Goal: Information Seeking & Learning: Find specific fact

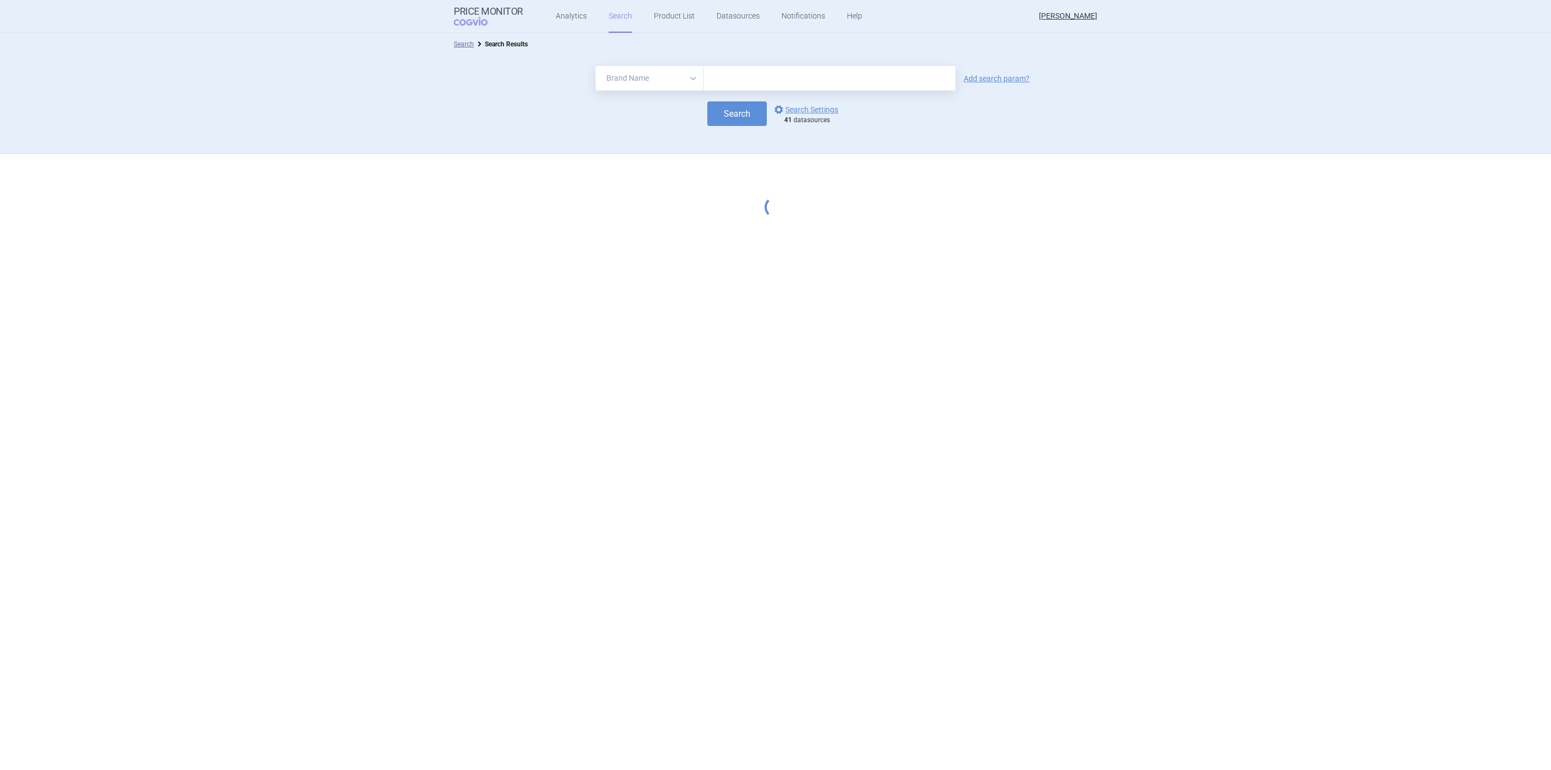
select select "brandName"
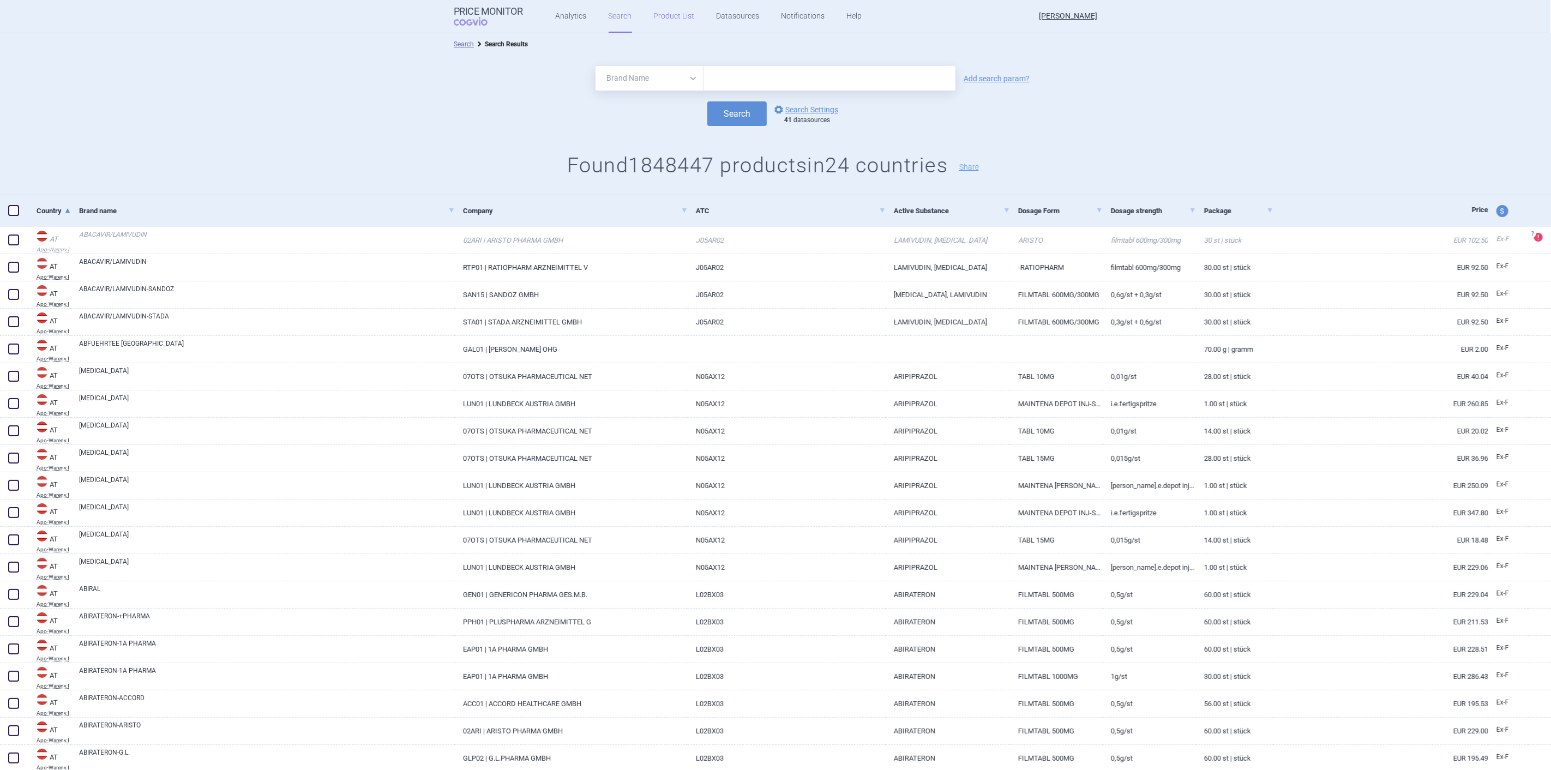
click at [666, 16] on link "Product List" at bounding box center [674, 16] width 41 height 33
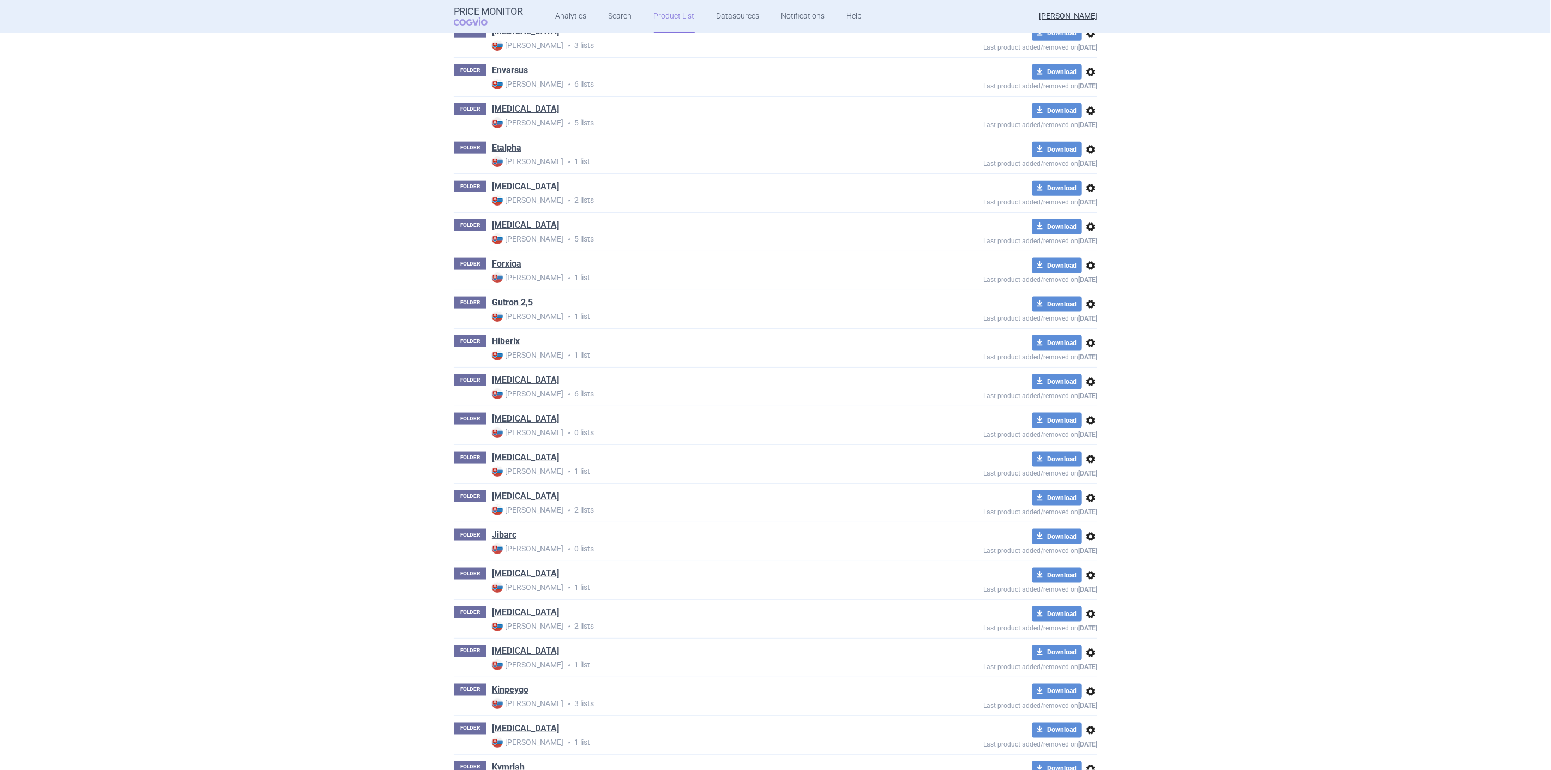
scroll to position [1129, 0]
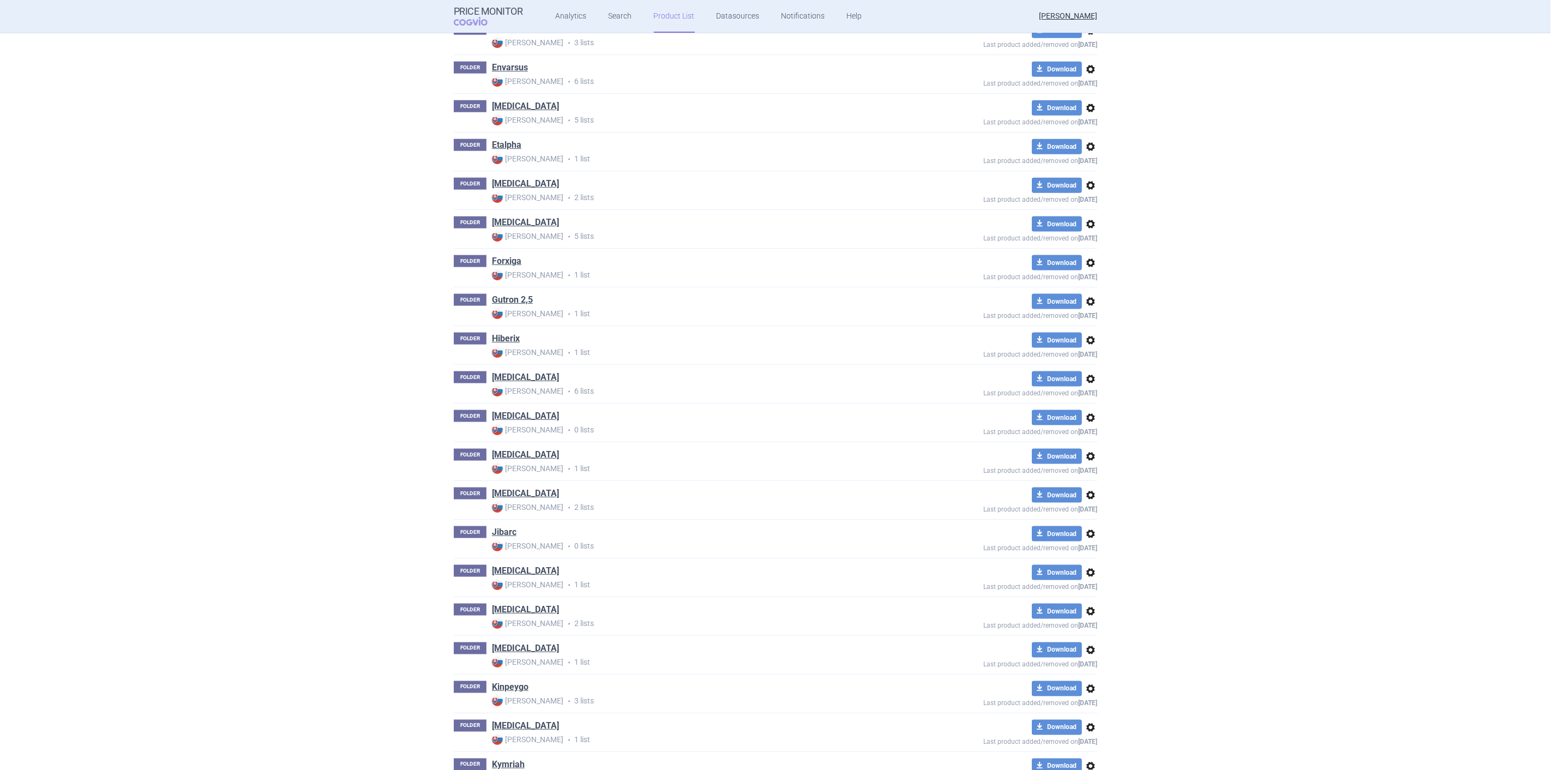
click at [1089, 532] on span "options" at bounding box center [1090, 533] width 13 height 13
click at [1089, 597] on button "Delete" at bounding box center [1086, 600] width 35 height 16
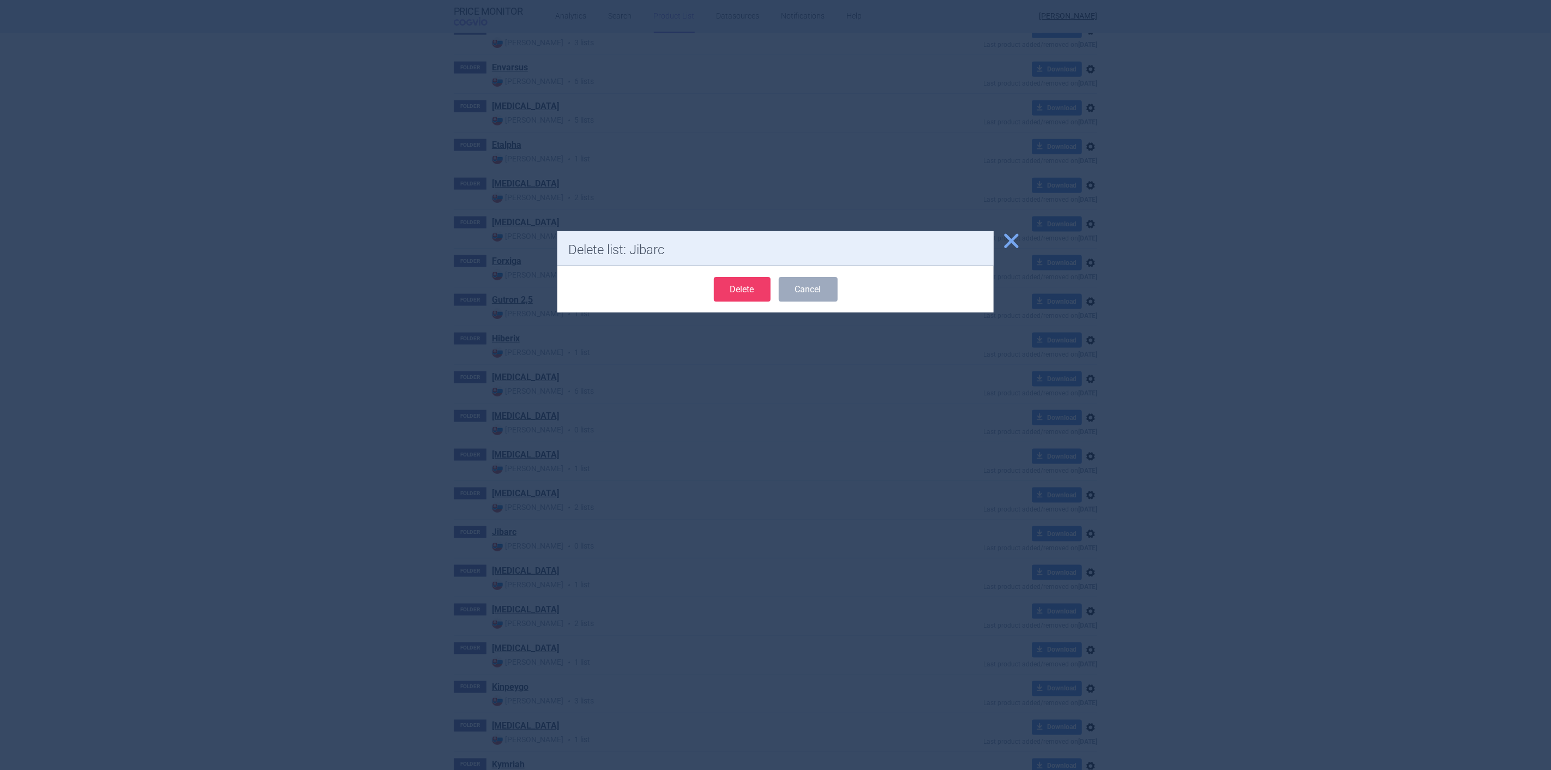
click at [737, 292] on button "Delete" at bounding box center [742, 289] width 57 height 25
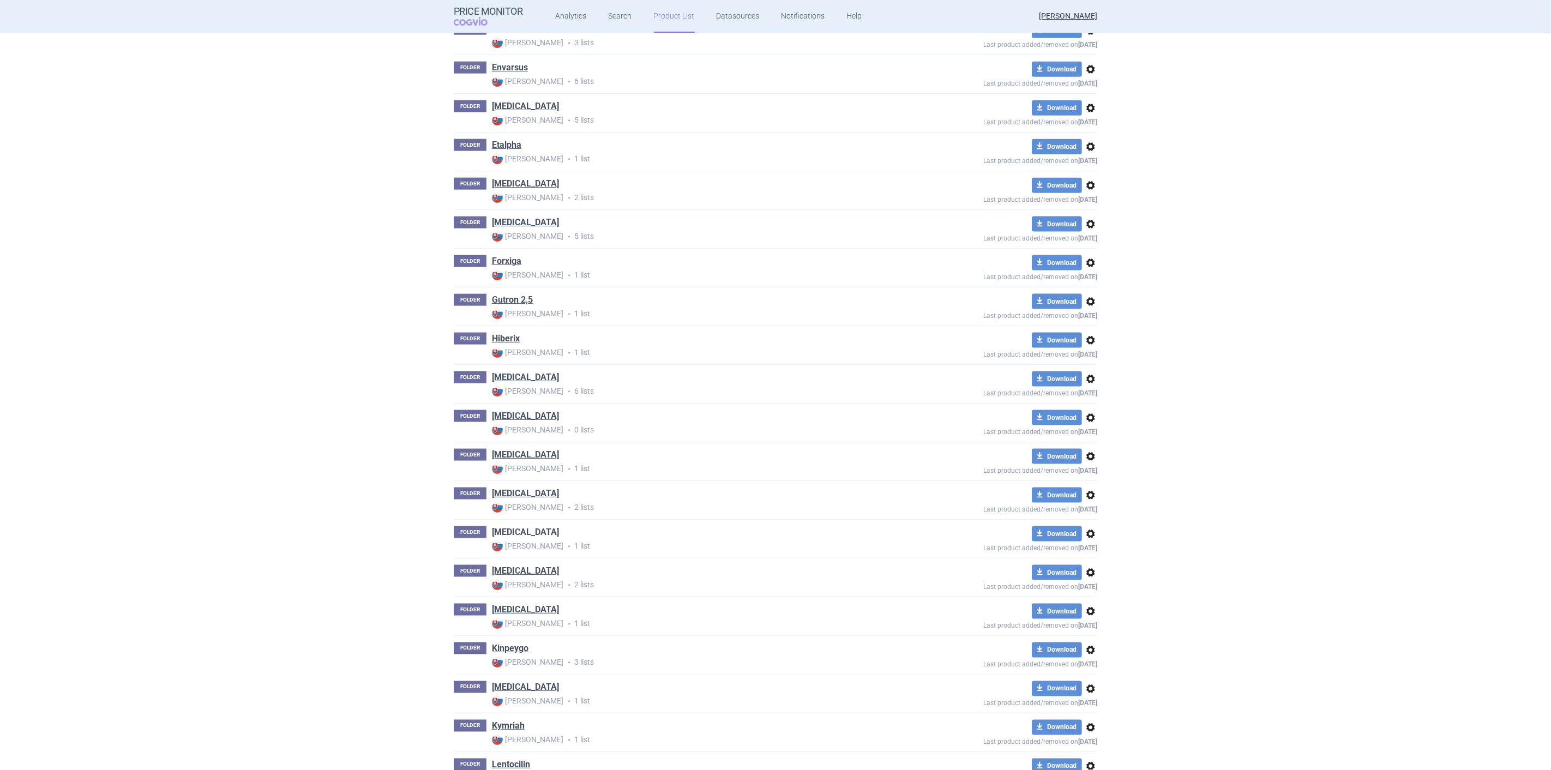
click at [502, 536] on link "[MEDICAL_DATA]" at bounding box center [525, 532] width 67 height 12
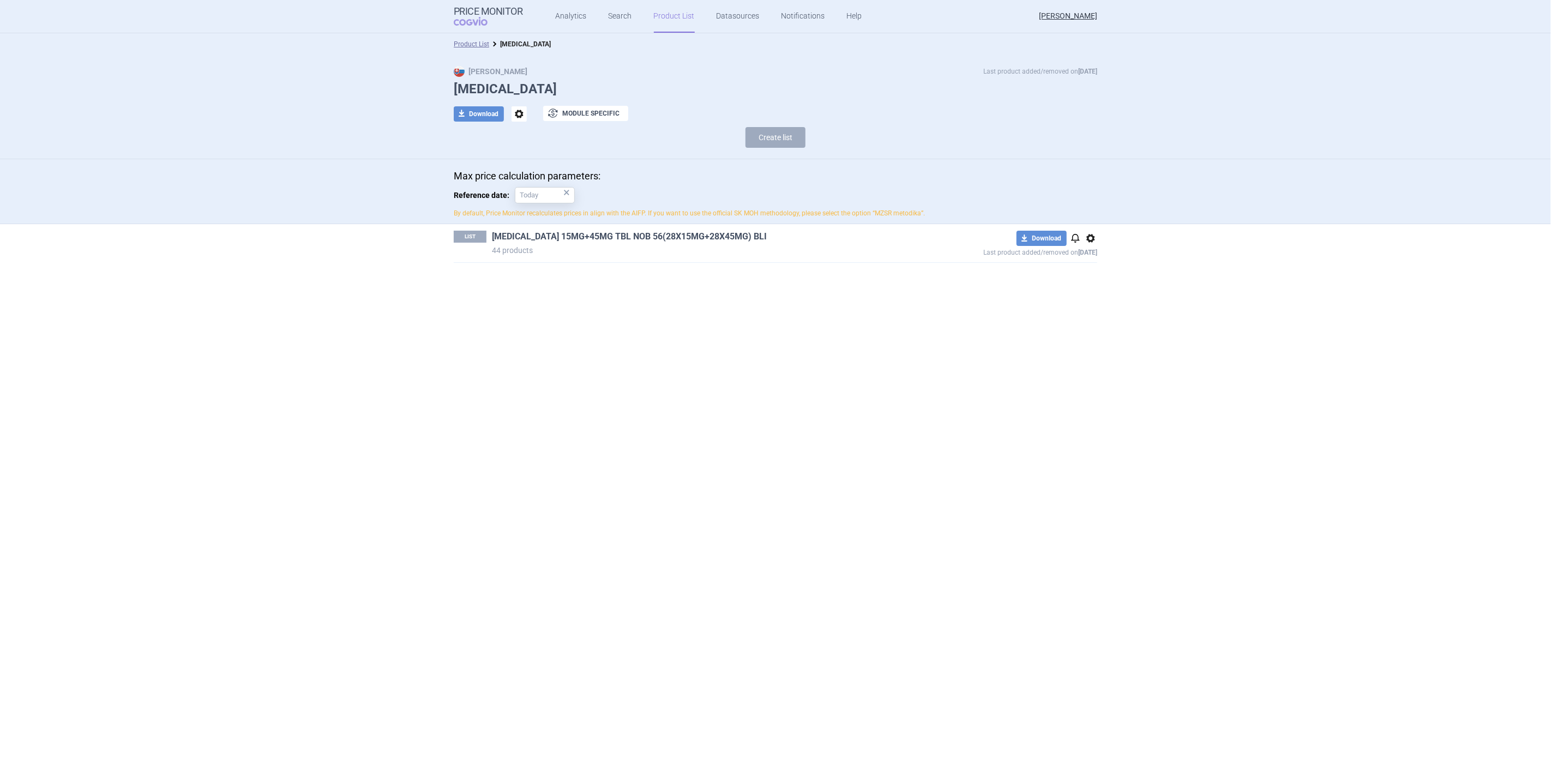
click at [650, 236] on link "[MEDICAL_DATA] 15MG+45MG TBL NOB 56(28X15MG+28X45MG) BLI" at bounding box center [629, 237] width 275 height 12
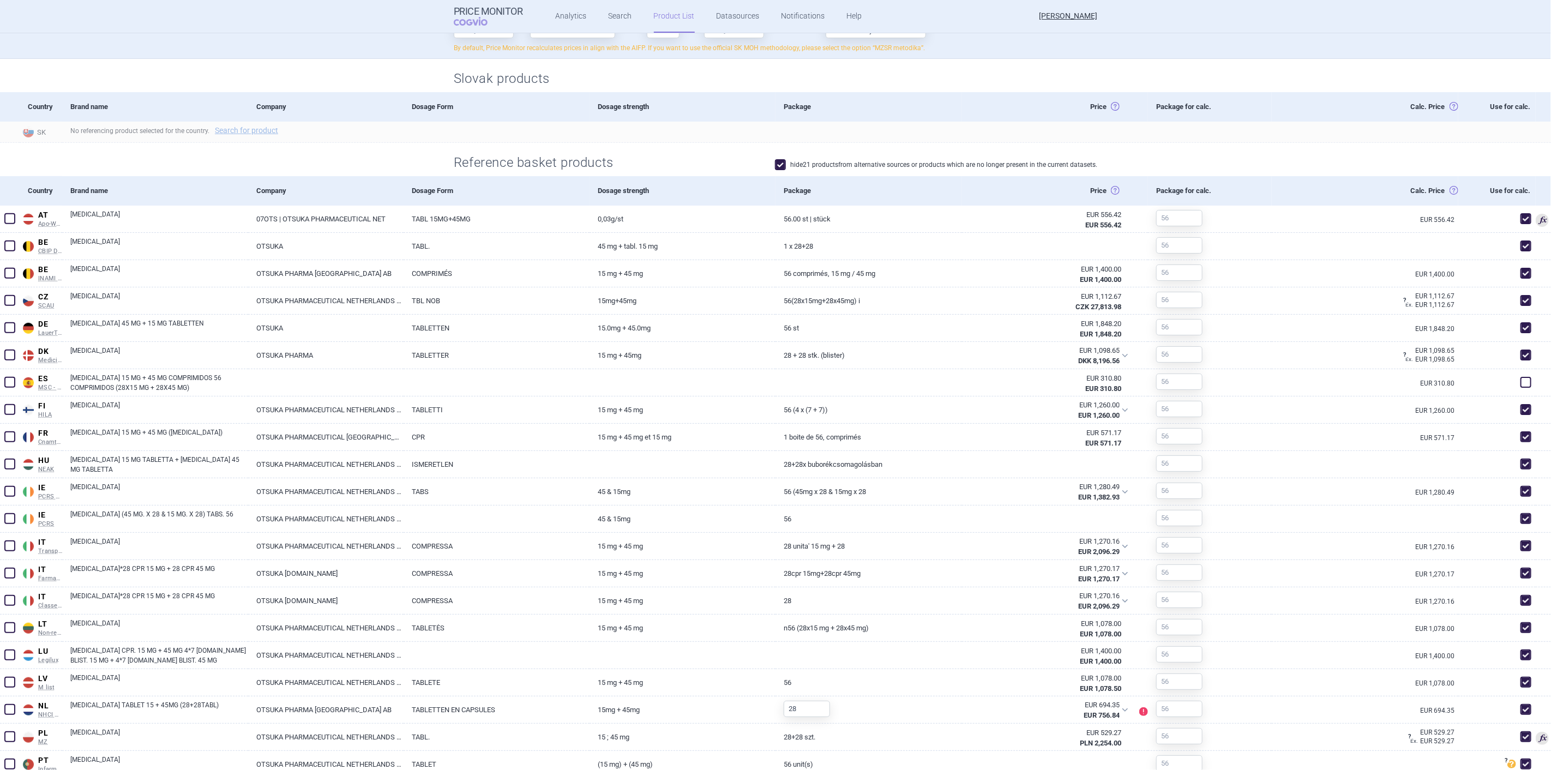
scroll to position [330, 0]
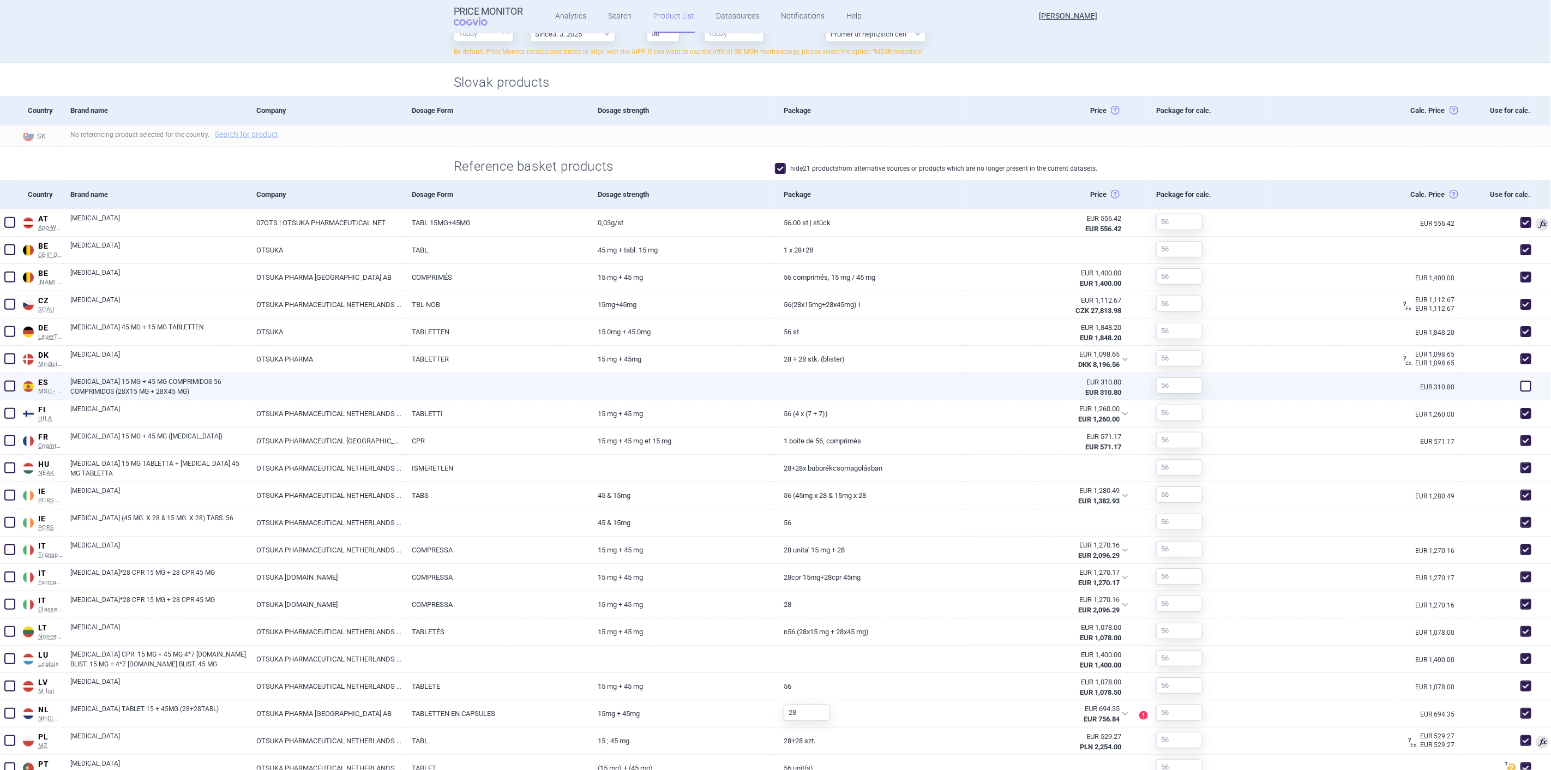
click at [124, 383] on link "[MEDICAL_DATA] 15 MG + 45 MG COMPRIMIDOS 56 COMPRIMIDOS (28X15 MG + 28X45 MG)" at bounding box center [159, 387] width 178 height 20
select select "EUR"
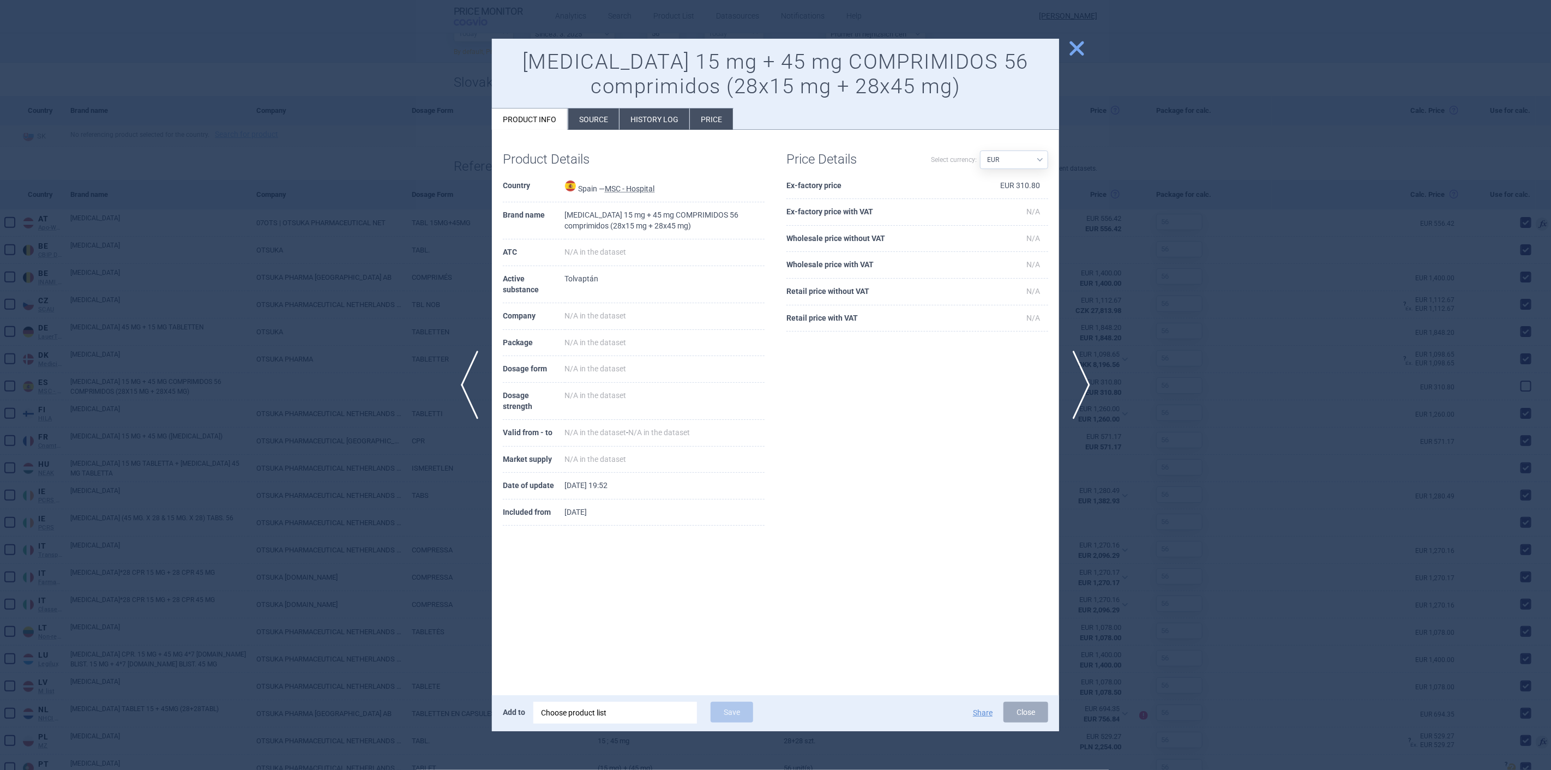
click at [595, 117] on li "Source" at bounding box center [593, 119] width 51 height 21
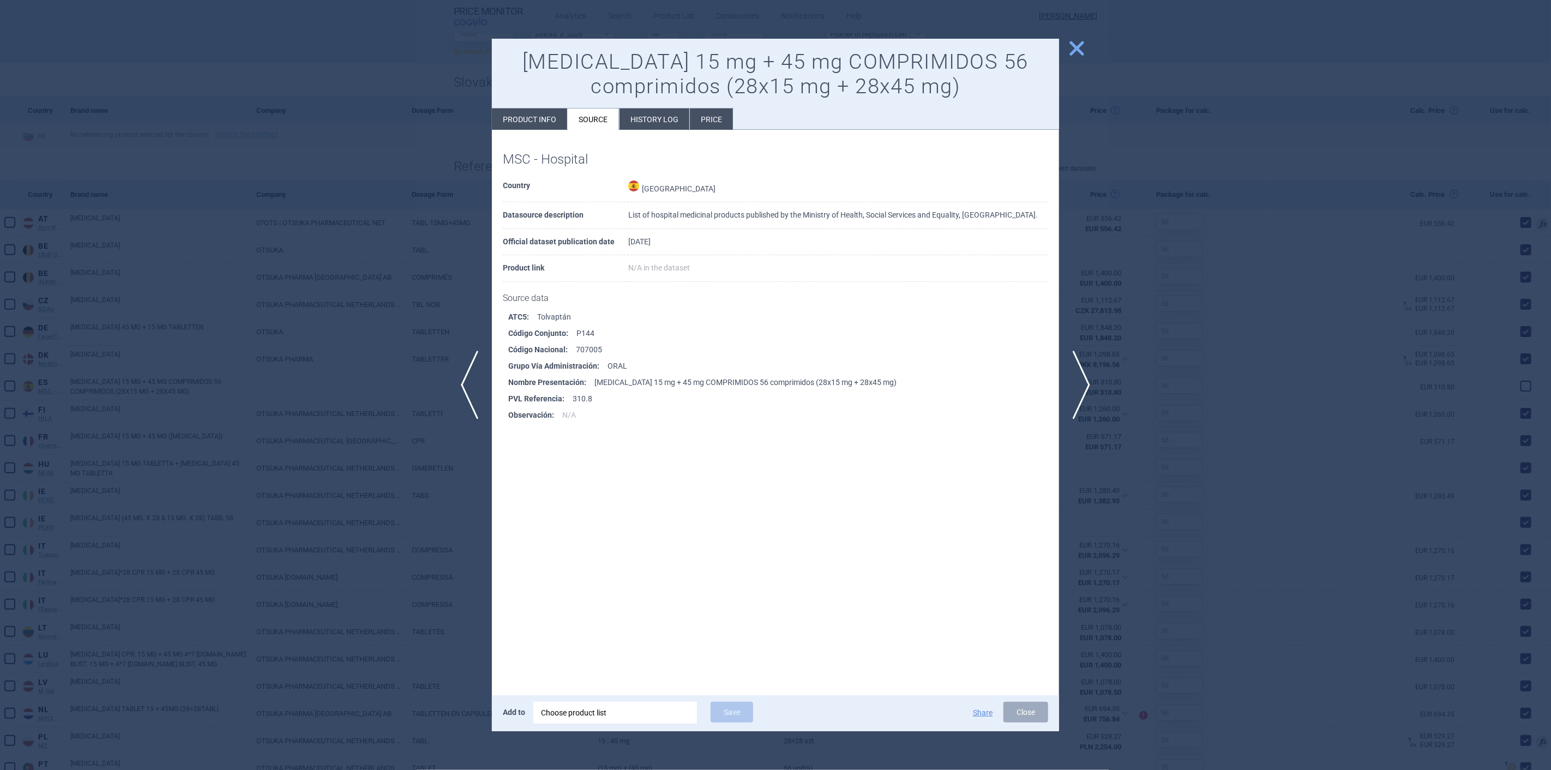
click at [646, 112] on li "History log" at bounding box center [654, 119] width 70 height 21
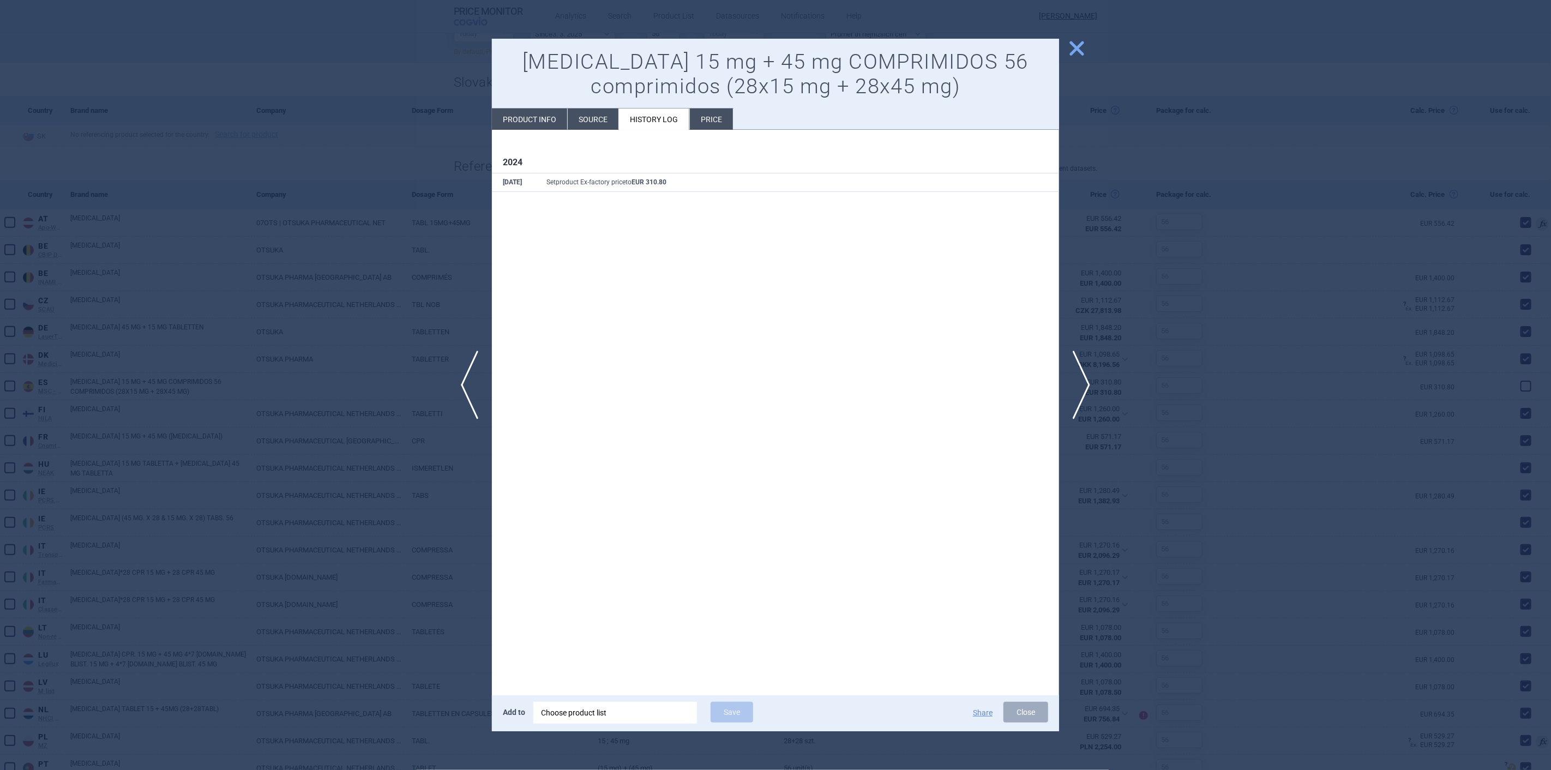
click at [715, 113] on li "Price" at bounding box center [711, 119] width 43 height 21
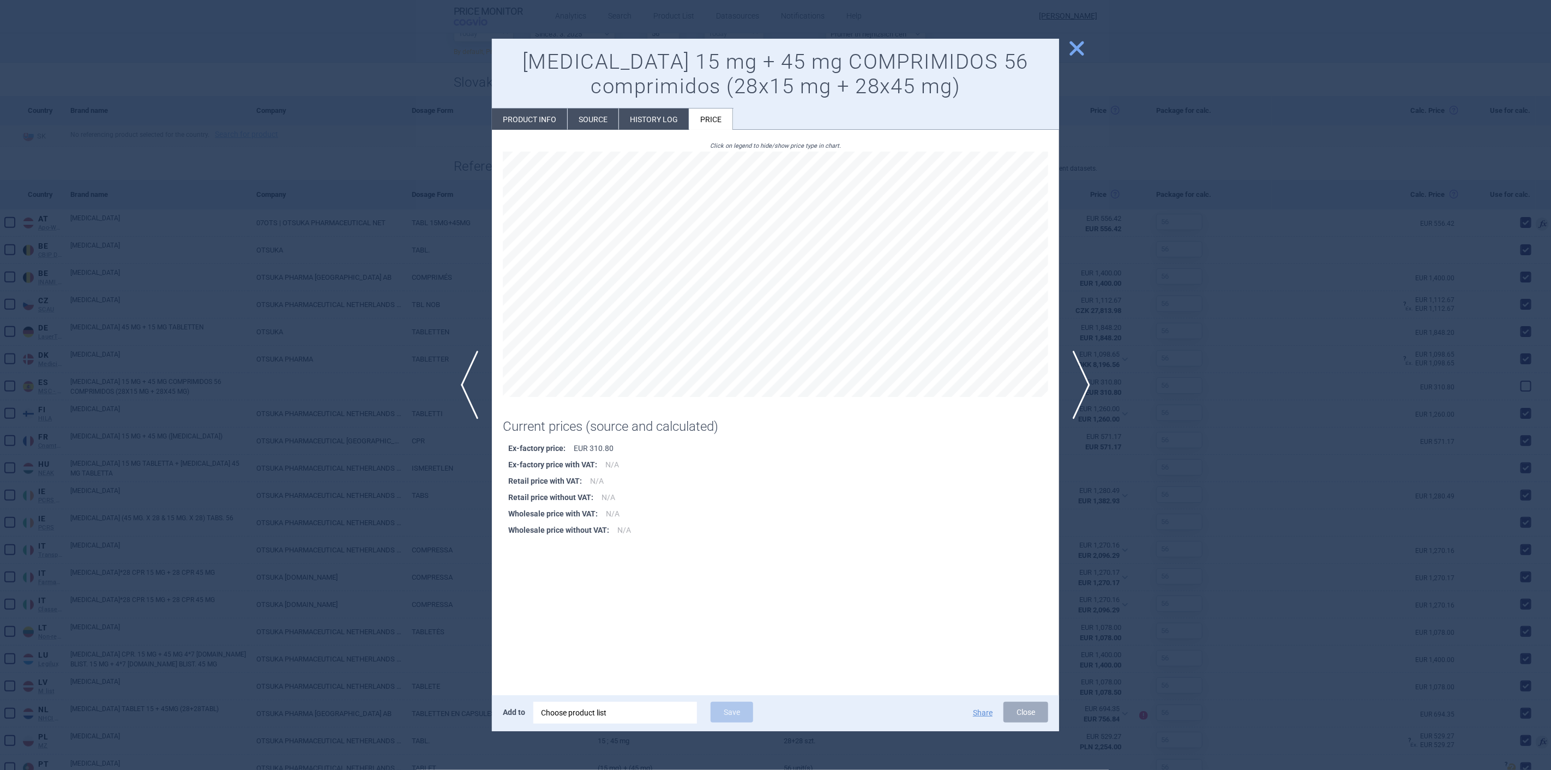
click at [657, 129] on li "History log" at bounding box center [654, 119] width 70 height 21
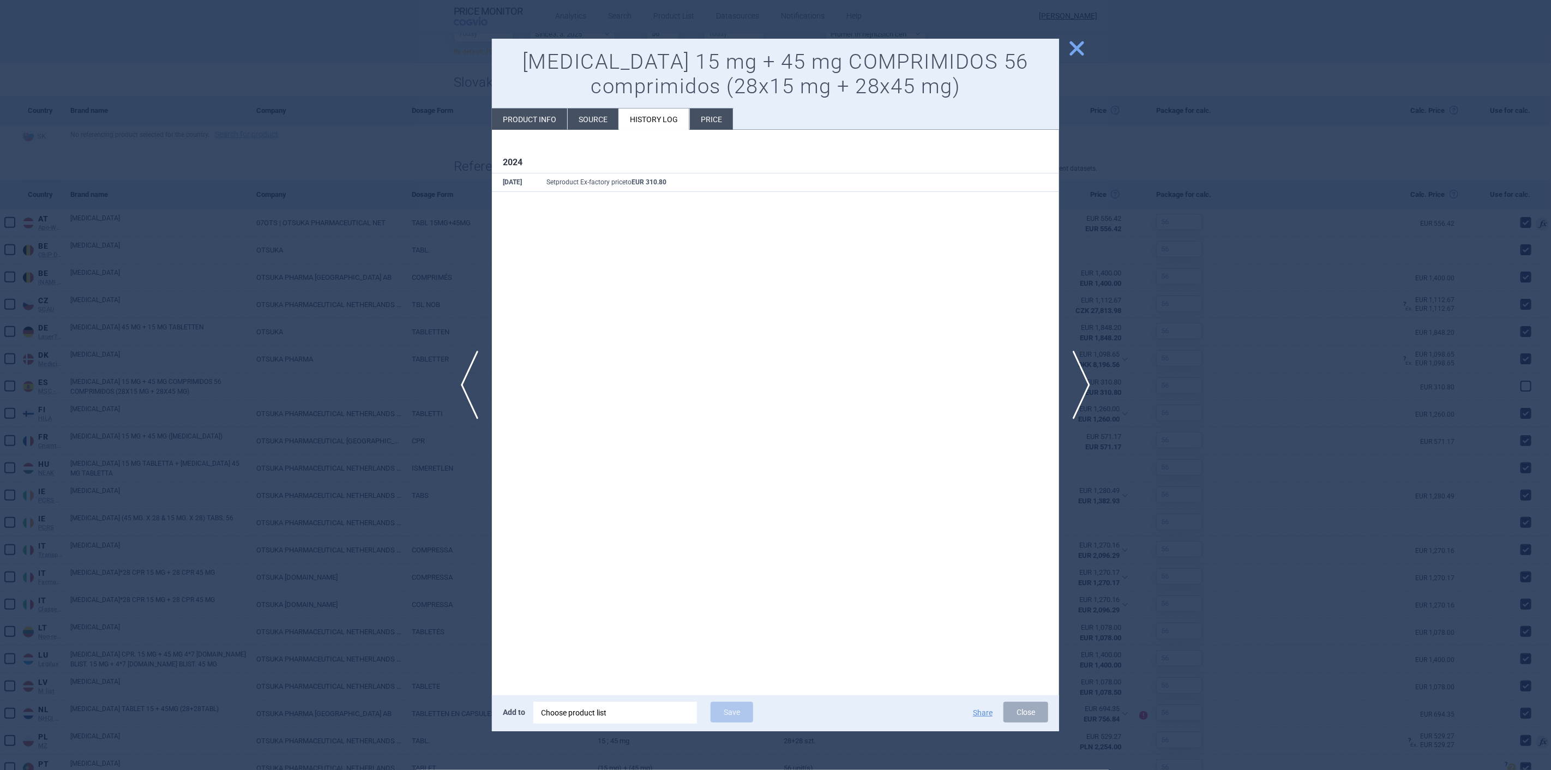
click at [595, 122] on li "Source" at bounding box center [593, 119] width 51 height 21
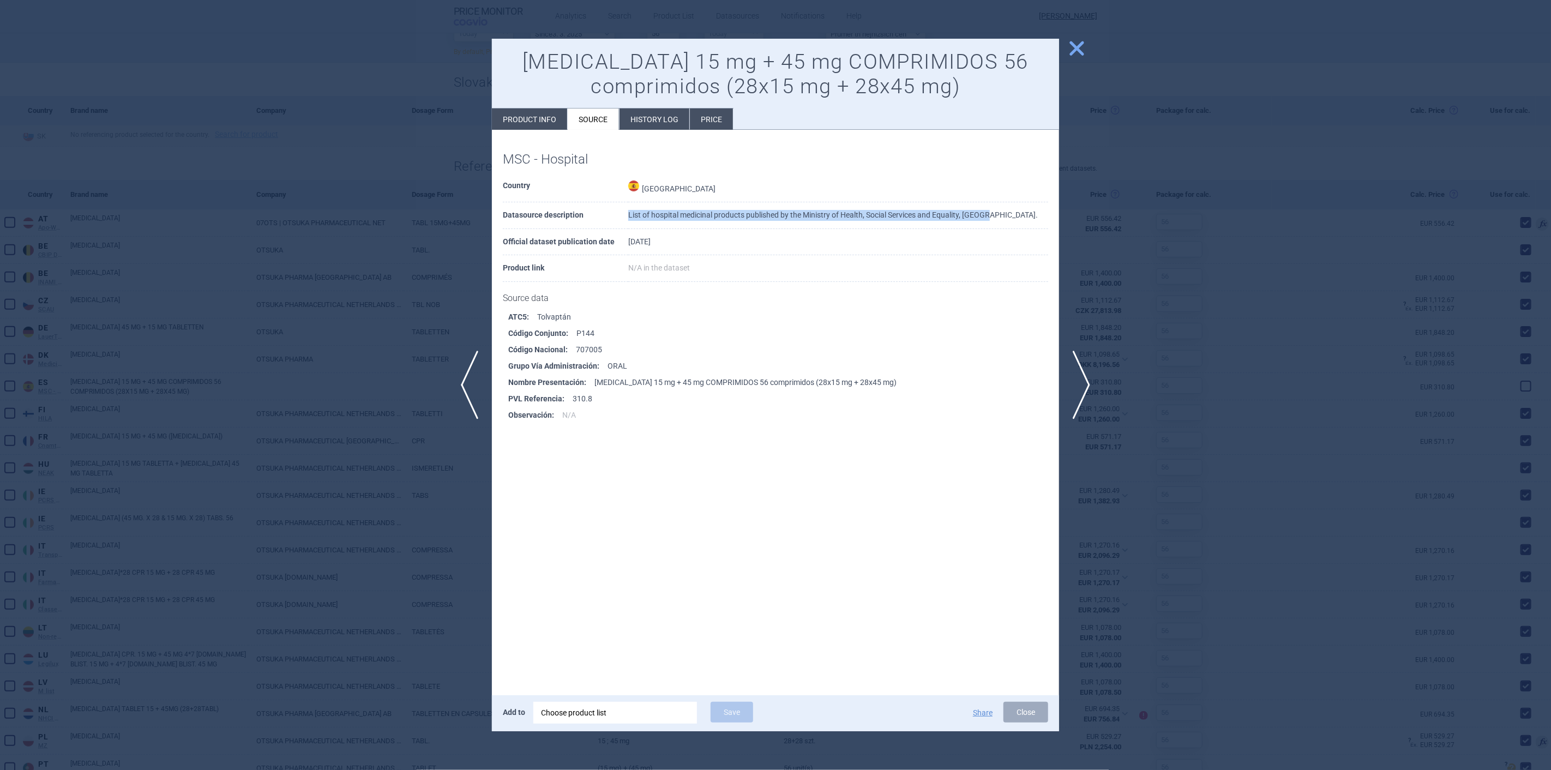
drag, startPoint x: 628, startPoint y: 214, endPoint x: 992, endPoint y: 210, distance: 364.2
click at [992, 210] on td "List of hospital medicinal products published by the Ministry of Health, Social…" at bounding box center [838, 215] width 420 height 27
copy td "List of hospital medicinal products published by the Ministry of Health, Social…"
click at [1072, 42] on span "close" at bounding box center [1076, 48] width 19 height 19
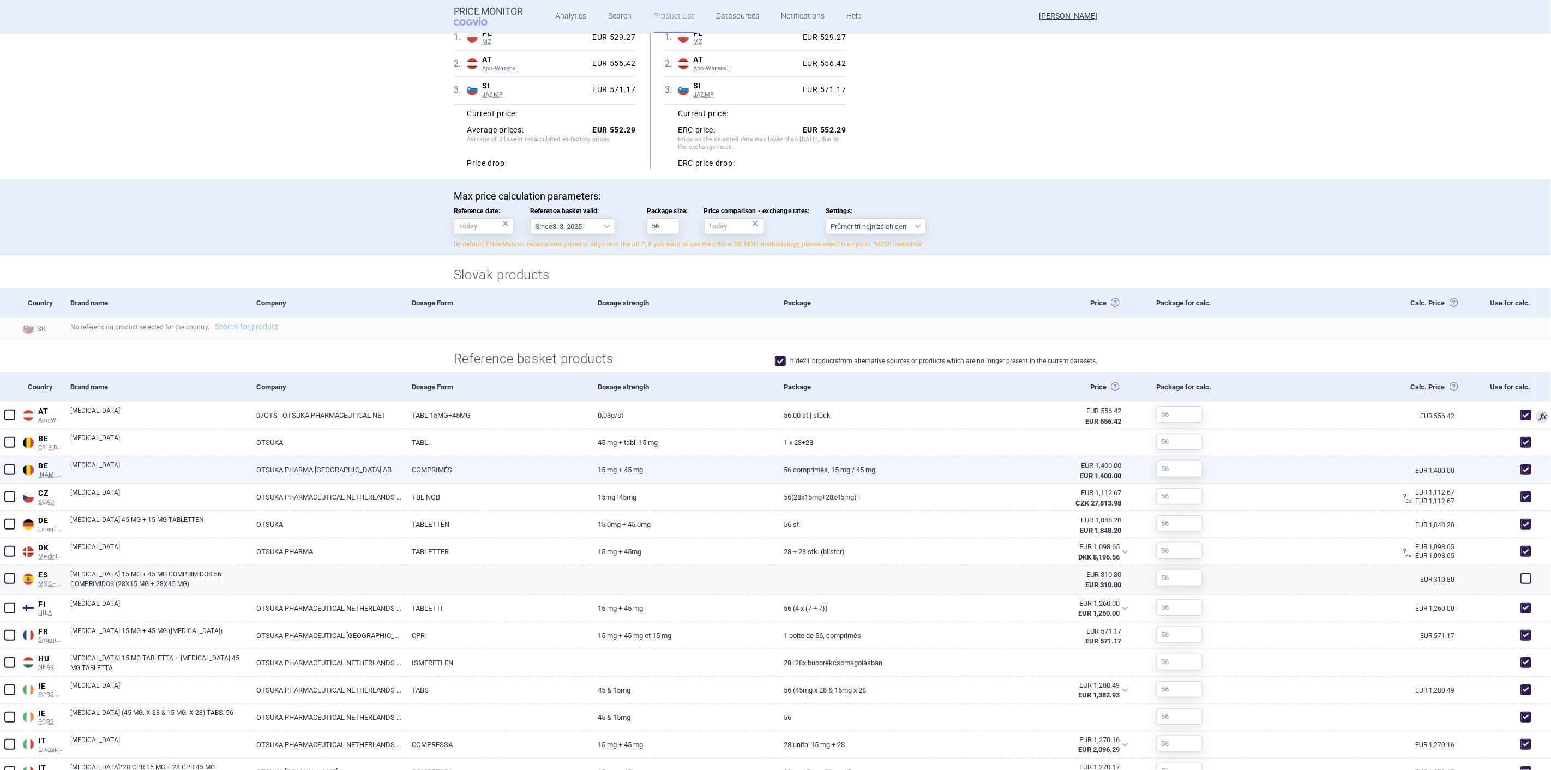
scroll to position [27, 0]
